Goal: Task Accomplishment & Management: Use online tool/utility

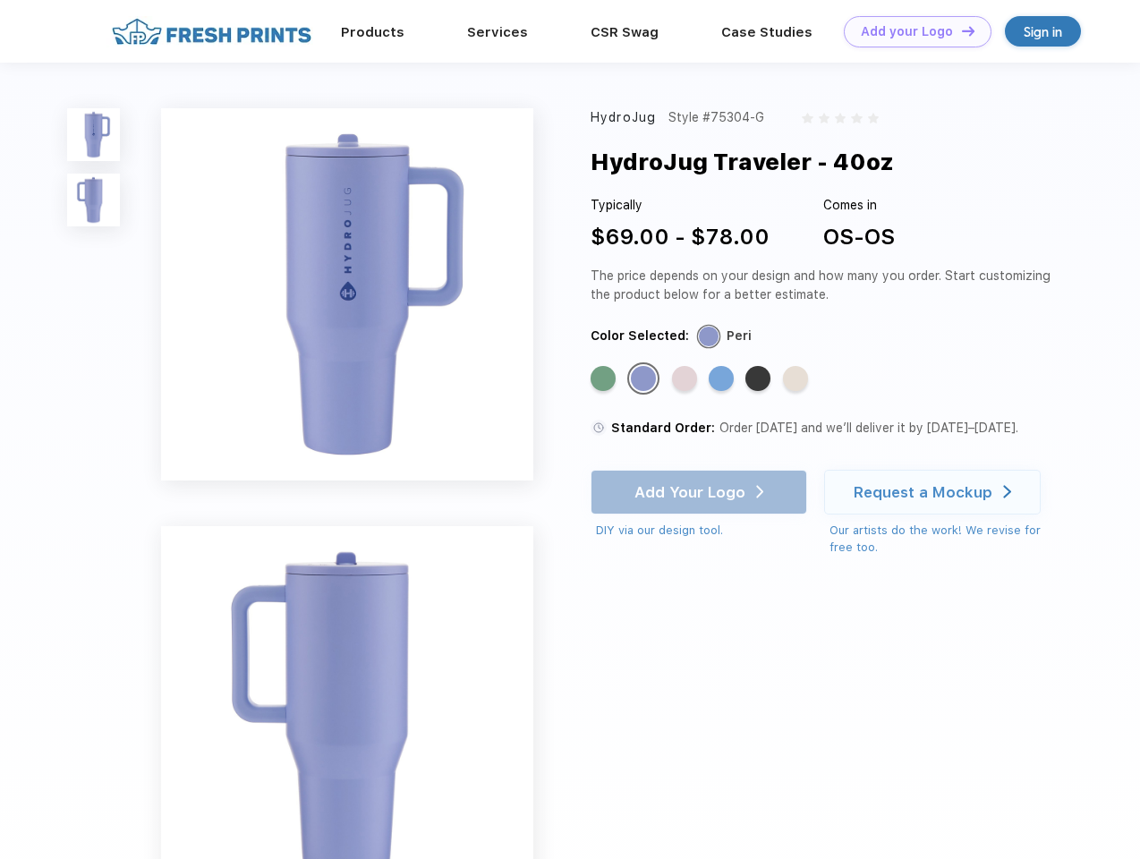
click at [911, 31] on link "Add your Logo Design Tool" at bounding box center [918, 31] width 148 height 31
click at [0, 0] on div "Design Tool" at bounding box center [0, 0] width 0 height 0
click at [960, 30] on link "Add your Logo Design Tool" at bounding box center [918, 31] width 148 height 31
click at [94, 134] on img at bounding box center [93, 134] width 53 height 53
click at [94, 200] on img at bounding box center [93, 200] width 53 height 53
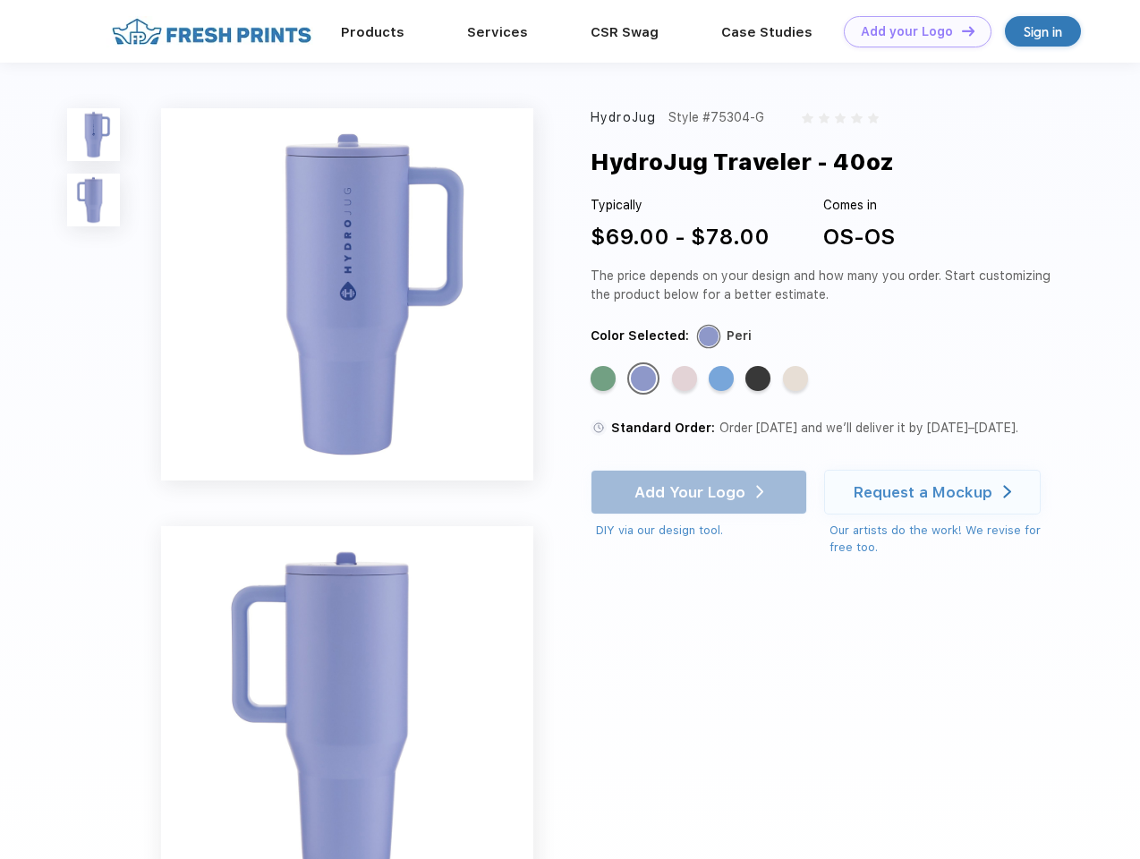
click at [605, 379] on div "Standard Color" at bounding box center [602, 378] width 25 height 25
click at [645, 379] on div "Standard Color" at bounding box center [643, 378] width 25 height 25
click at [686, 379] on div "Standard Color" at bounding box center [684, 378] width 25 height 25
click at [723, 379] on div "Standard Color" at bounding box center [721, 378] width 25 height 25
click at [760, 379] on div "Standard Color" at bounding box center [757, 378] width 25 height 25
